Goal: Navigation & Orientation: Find specific page/section

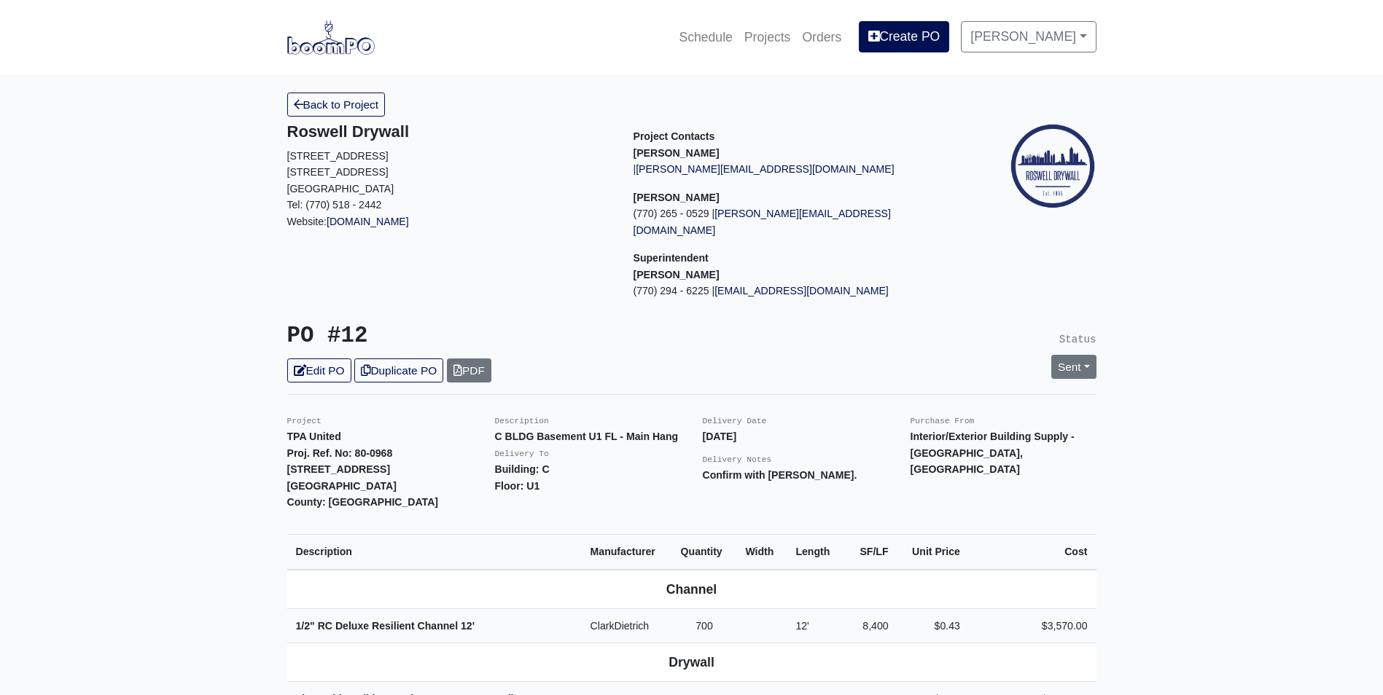
click at [342, 50] on img at bounding box center [330, 37] width 87 height 34
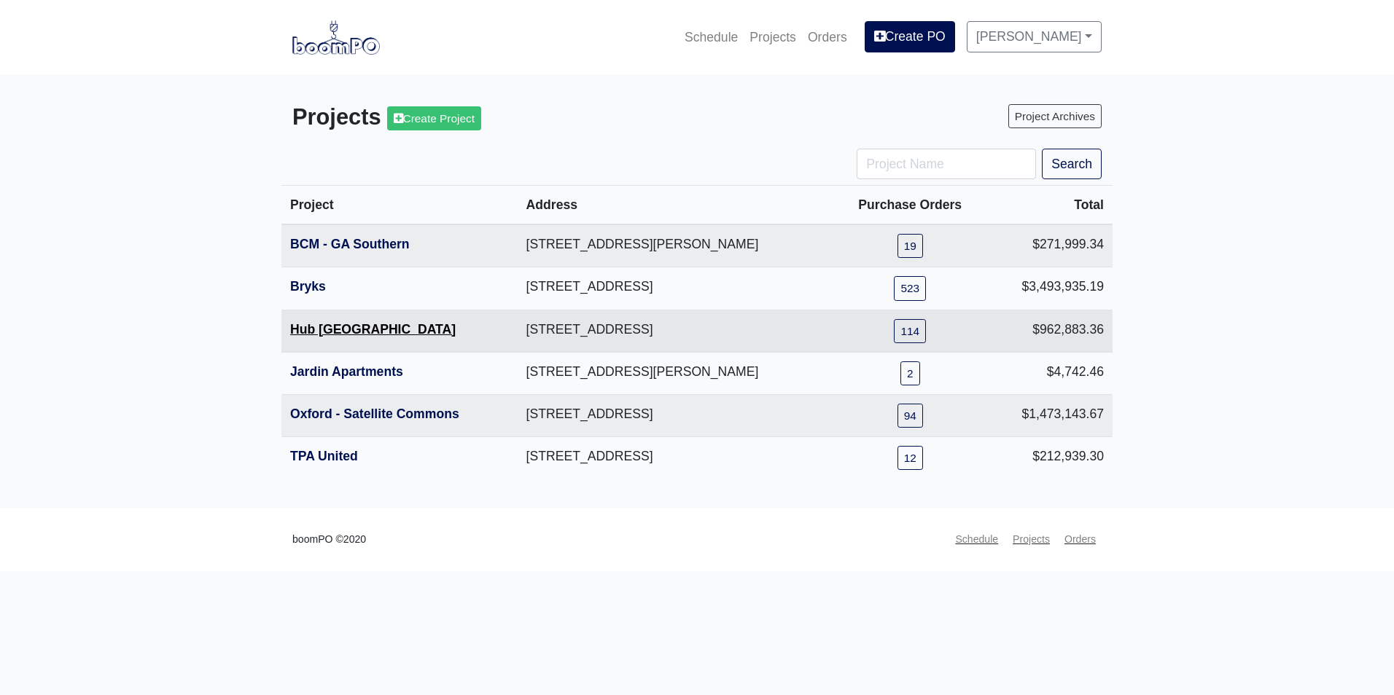
click at [335, 324] on link "Hub [GEOGRAPHIC_DATA]" at bounding box center [372, 329] width 165 height 15
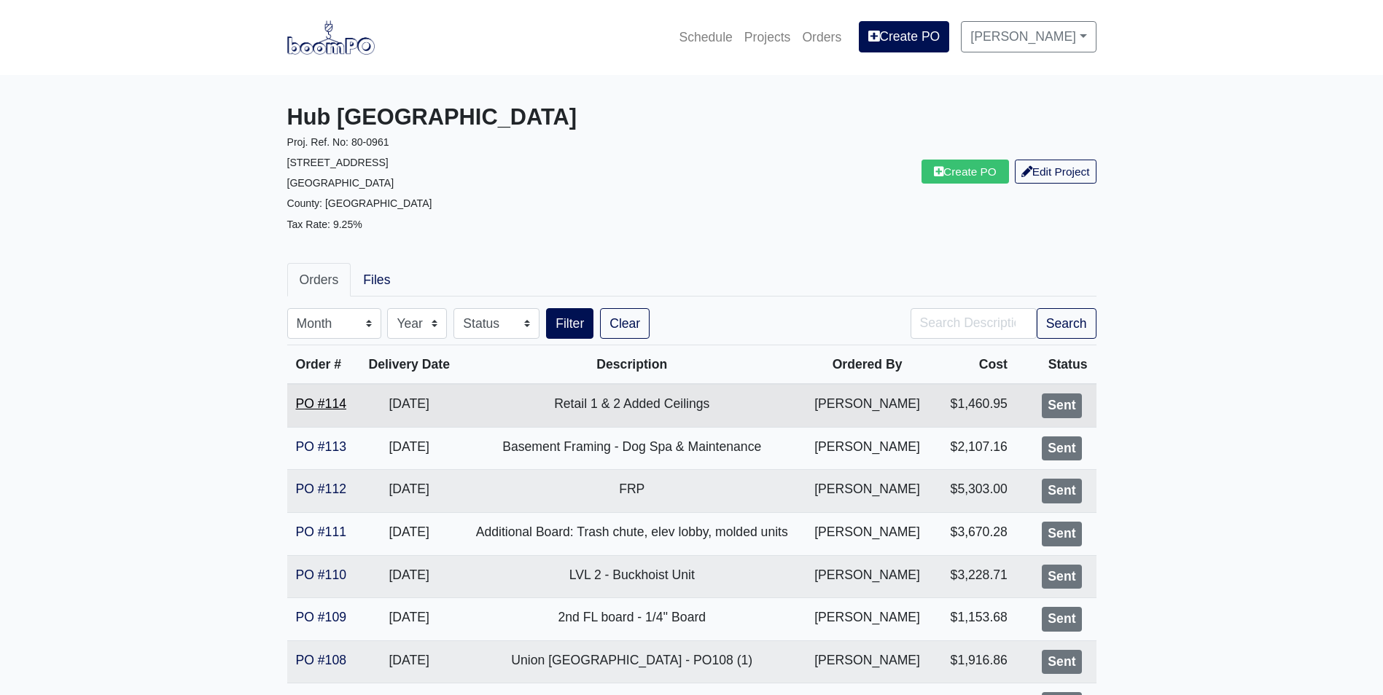
click at [328, 407] on link "PO #114" at bounding box center [321, 404] width 50 height 15
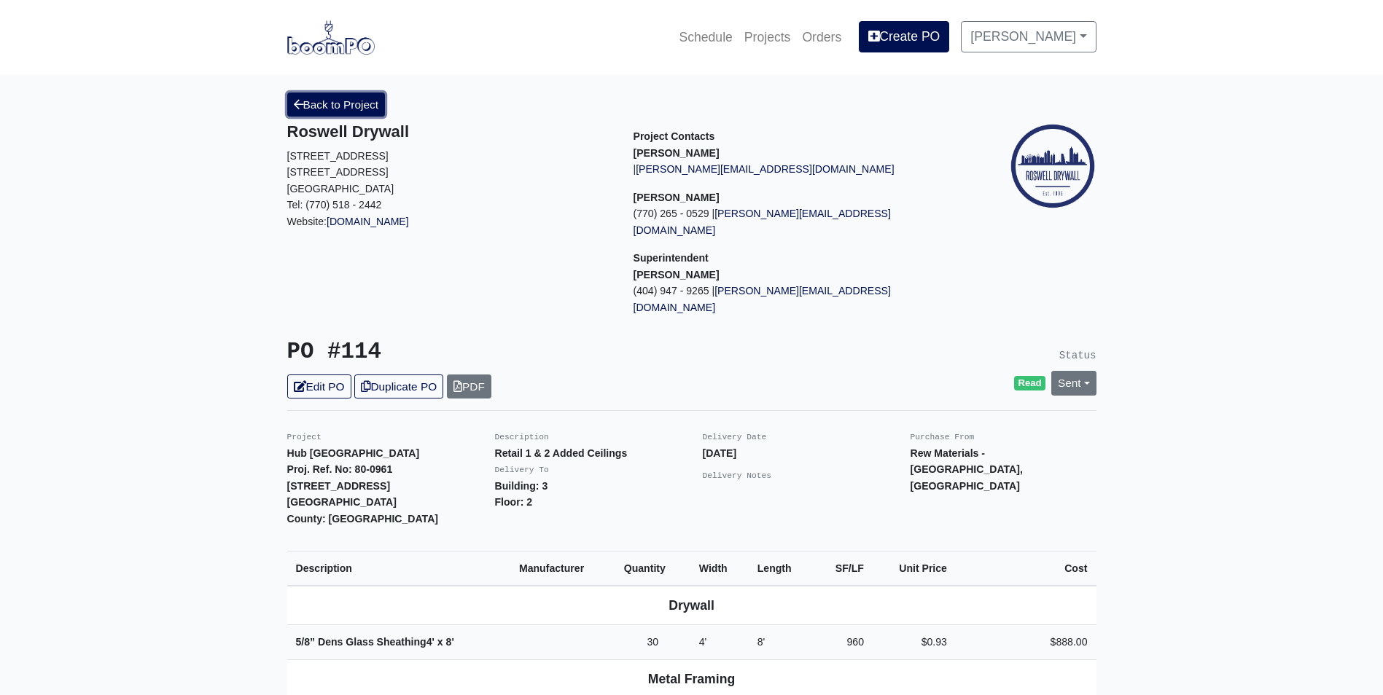
click at [305, 109] on link "Back to Project" at bounding box center [336, 105] width 98 height 24
